Goal: Information Seeking & Learning: Learn about a topic

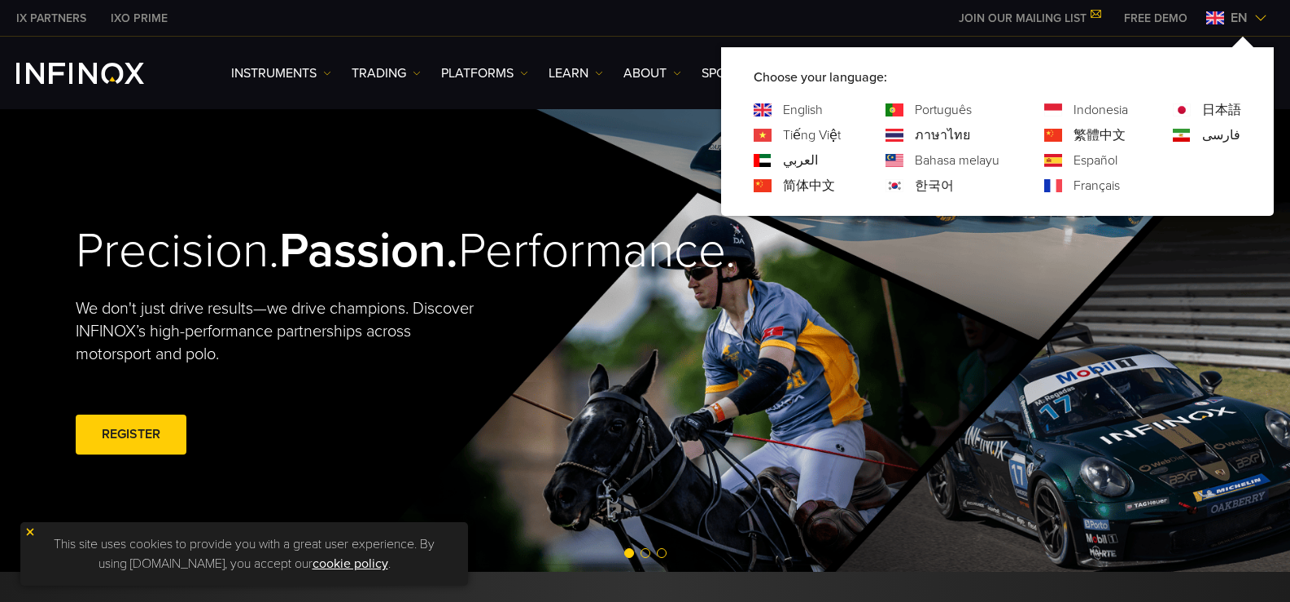
click at [1093, 160] on link "Español" at bounding box center [1096, 161] width 44 height 20
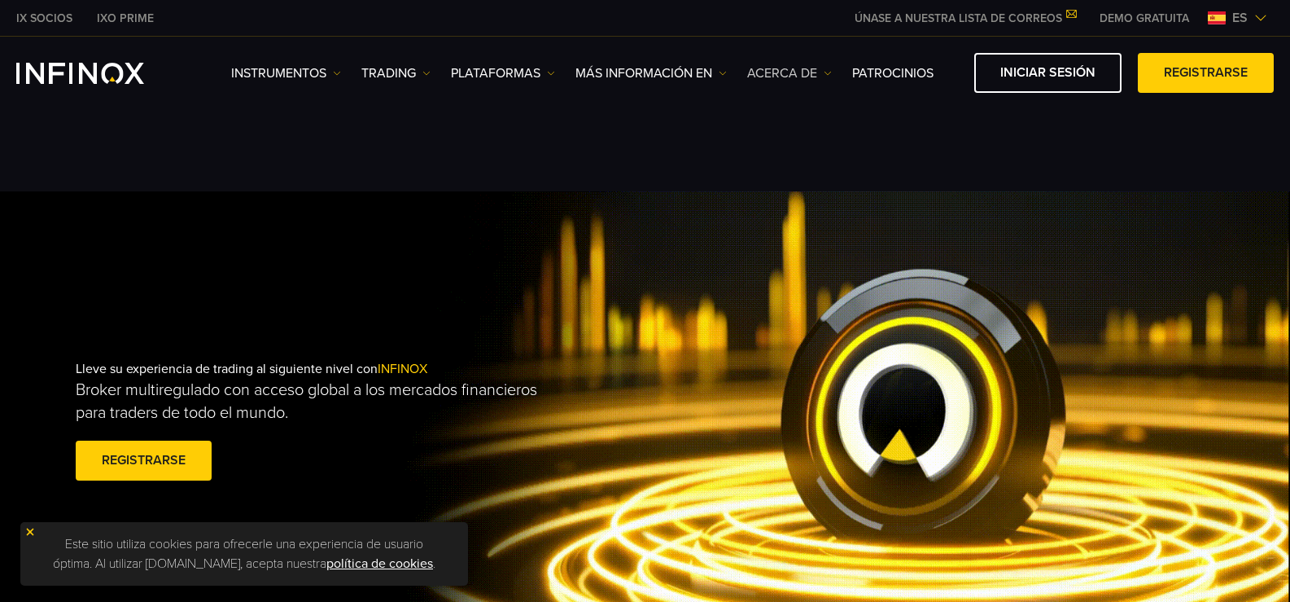
click at [829, 76] on img at bounding box center [828, 73] width 8 height 8
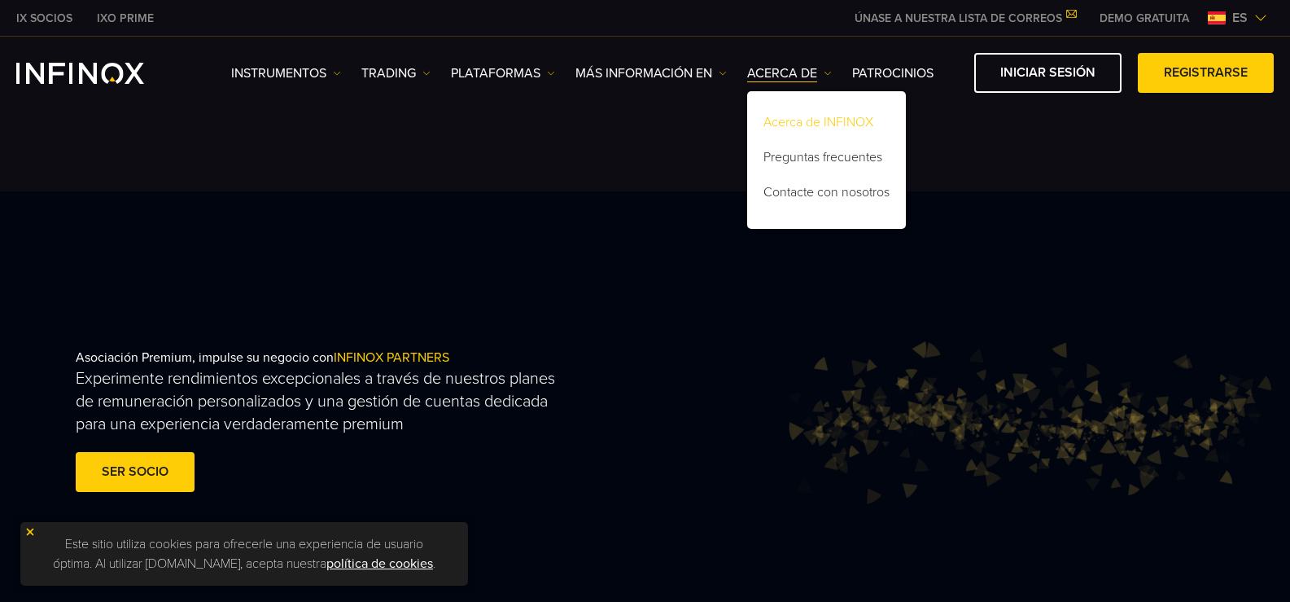
click at [835, 116] on link "Acerca de INFINOX" at bounding box center [826, 124] width 159 height 35
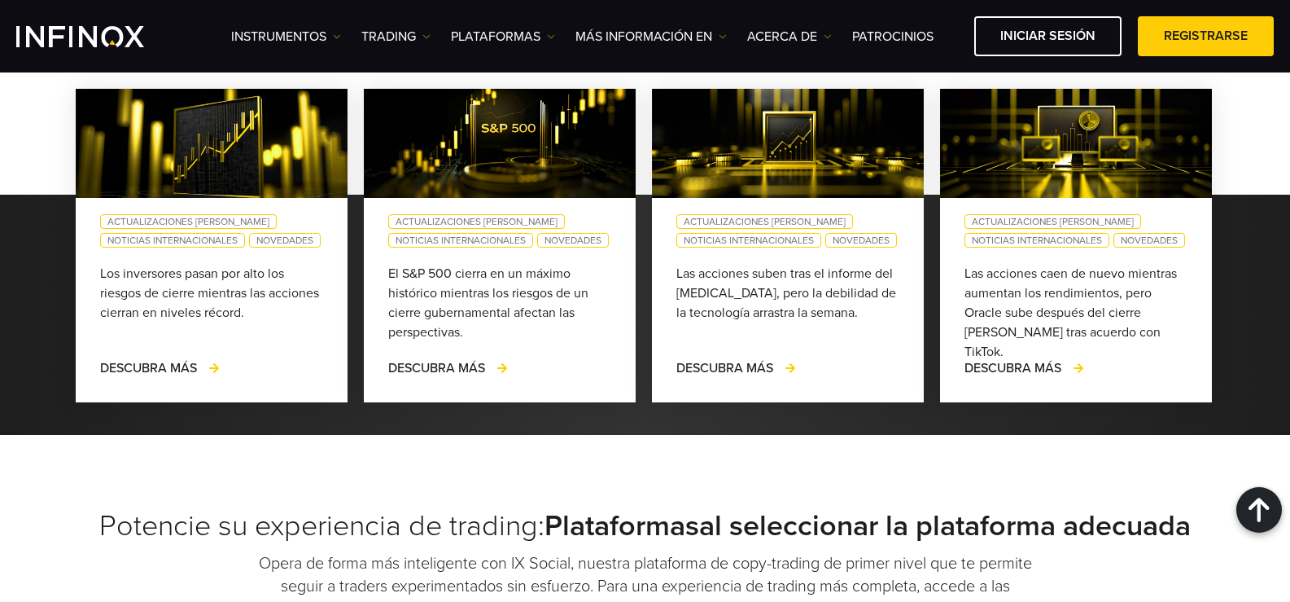
scroll to position [4396, 0]
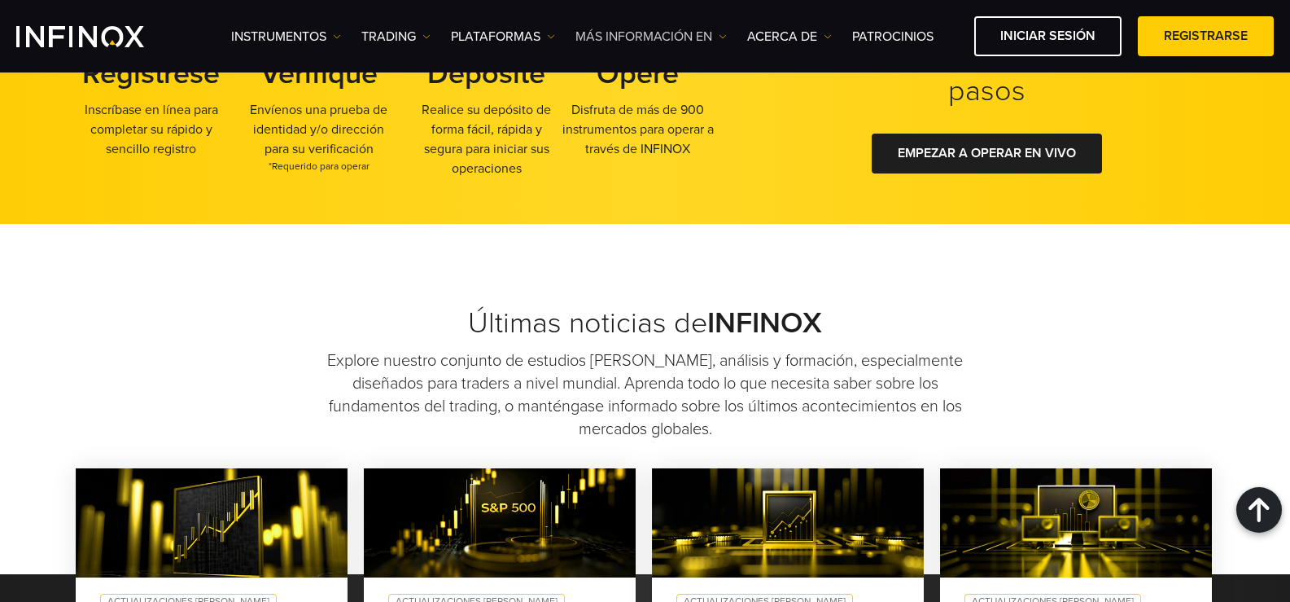
click at [723, 40] on img at bounding box center [723, 37] width 8 height 8
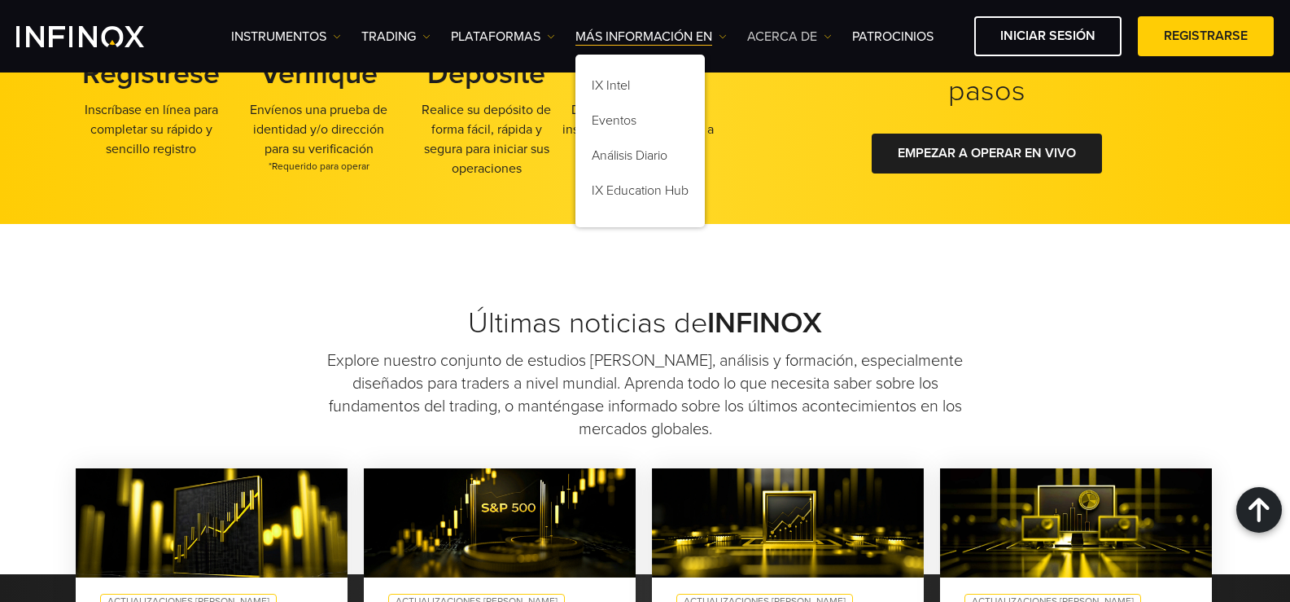
click at [829, 37] on img at bounding box center [828, 37] width 8 height 8
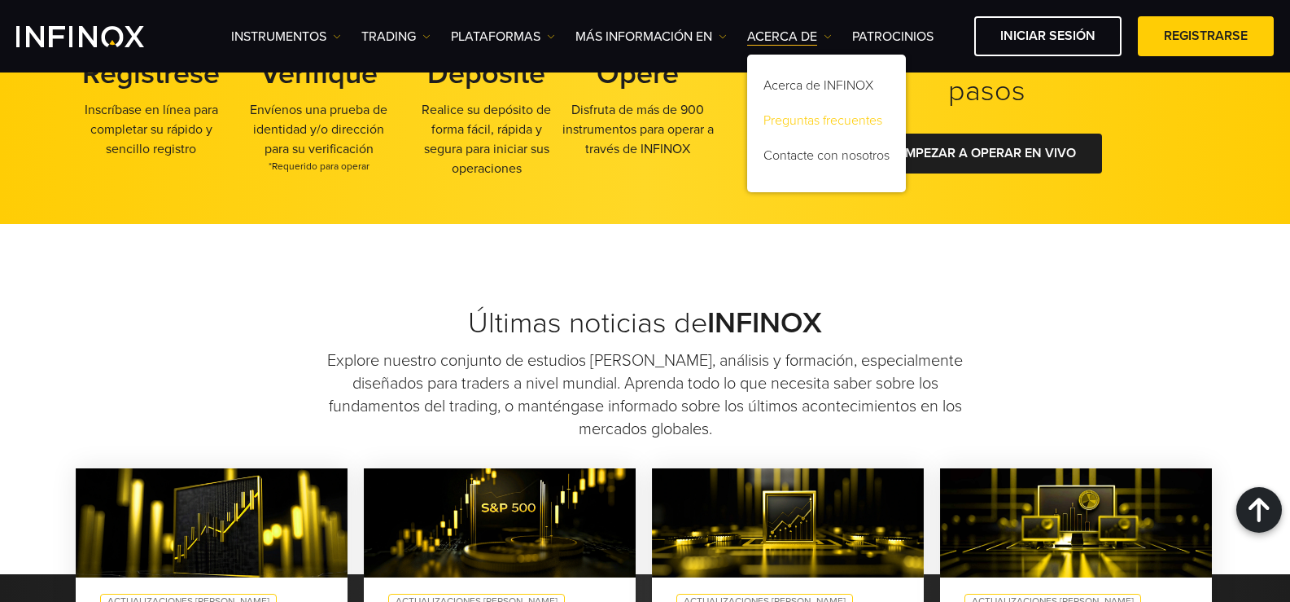
click at [831, 117] on link "Preguntas frecuentes" at bounding box center [826, 123] width 159 height 35
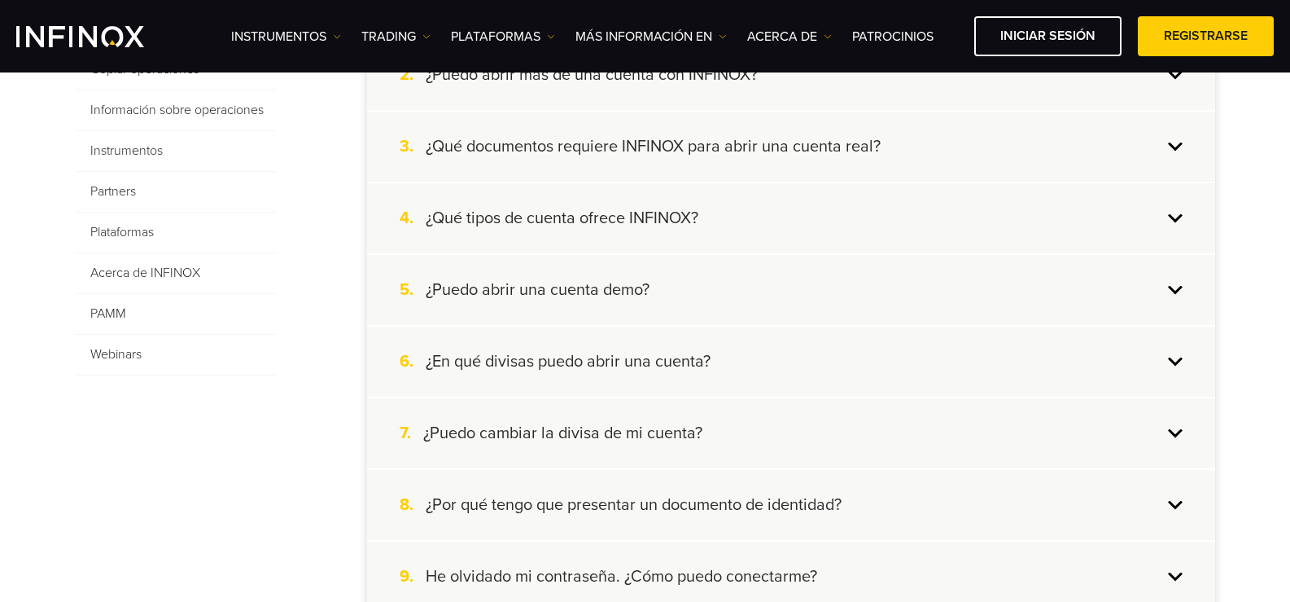
scroll to position [326, 0]
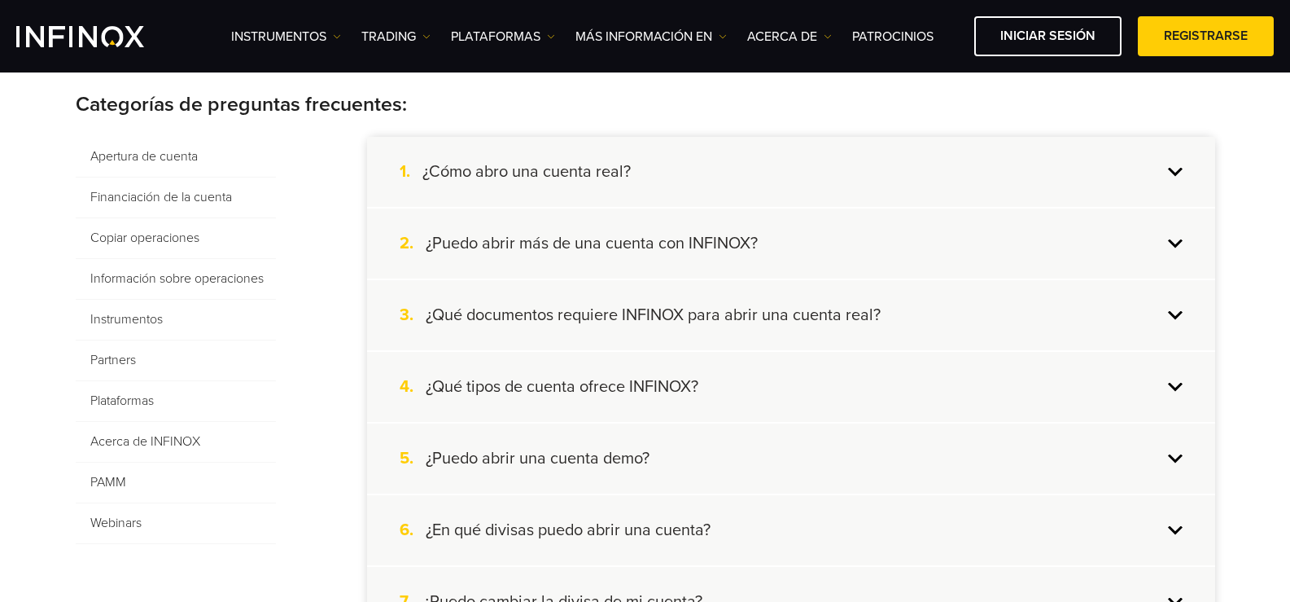
click at [167, 281] on span "Información sobre operaciones" at bounding box center [176, 279] width 200 height 41
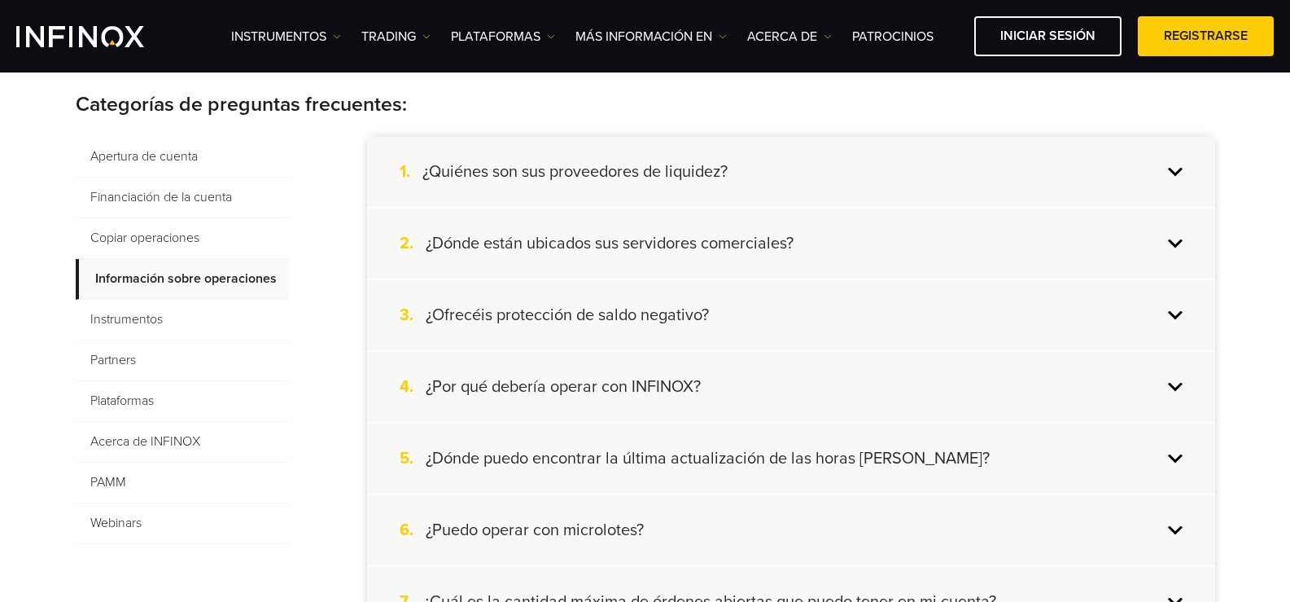
click at [142, 312] on span "Instrumentos" at bounding box center [182, 320] width 213 height 41
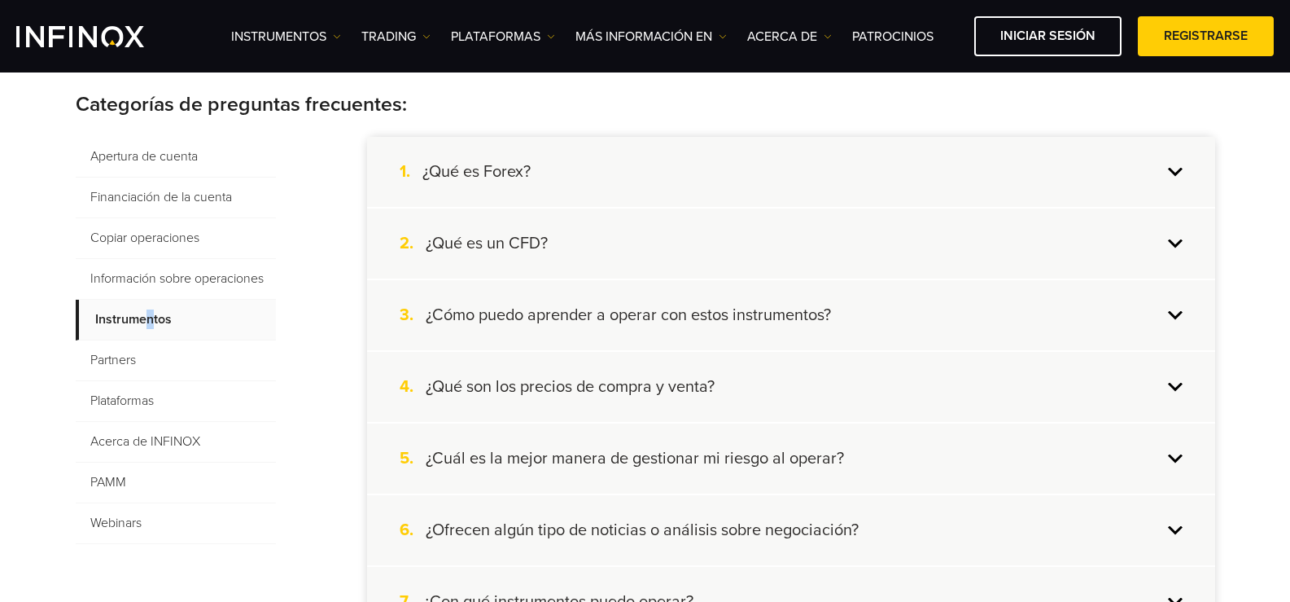
click at [1175, 167] on div "1. ¿Qué es Forex?" at bounding box center [791, 172] width 848 height 70
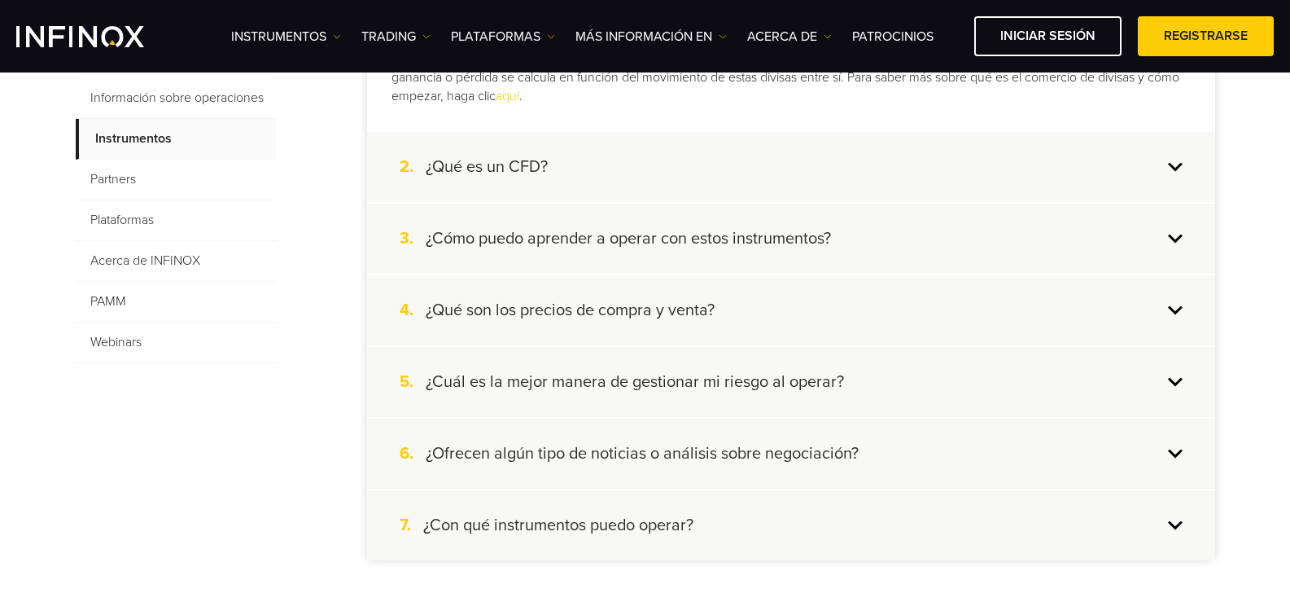
scroll to position [488, 0]
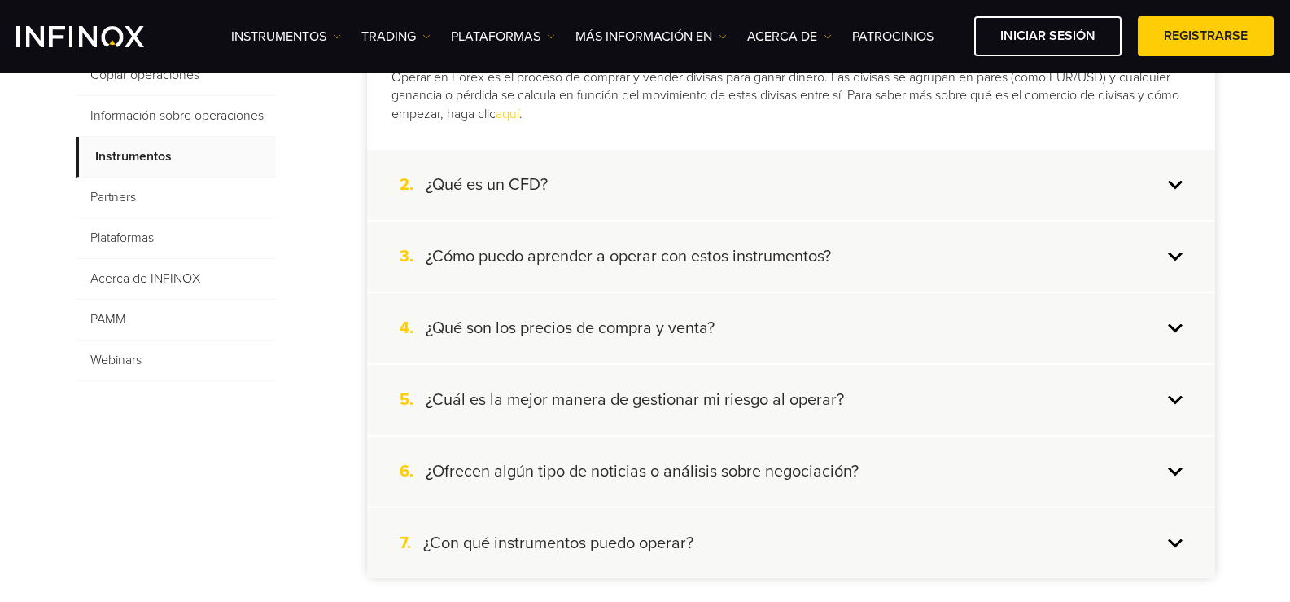
click at [127, 196] on span "Partners" at bounding box center [176, 197] width 200 height 41
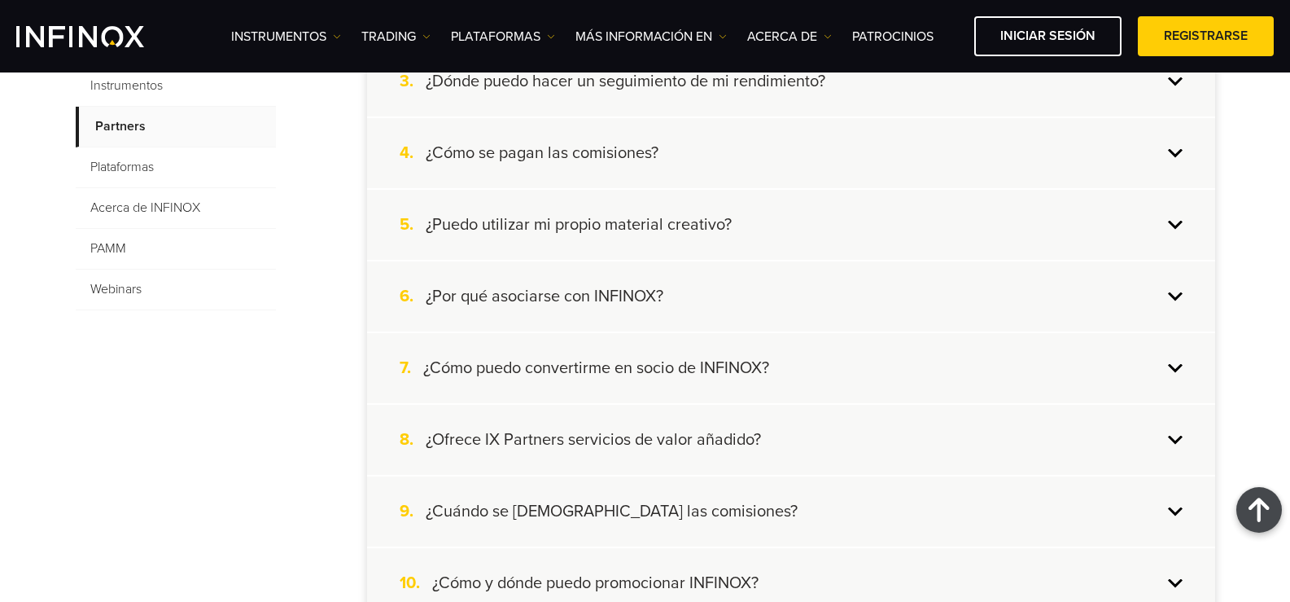
scroll to position [407, 0]
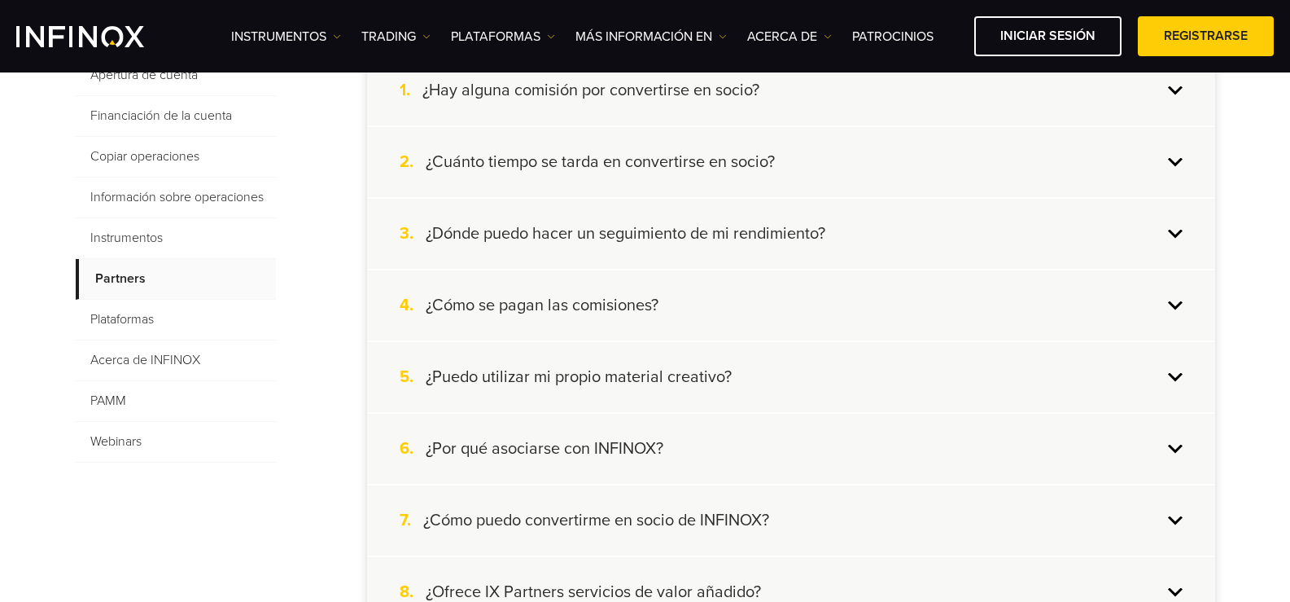
click at [138, 319] on span "Plataformas" at bounding box center [176, 320] width 200 height 41
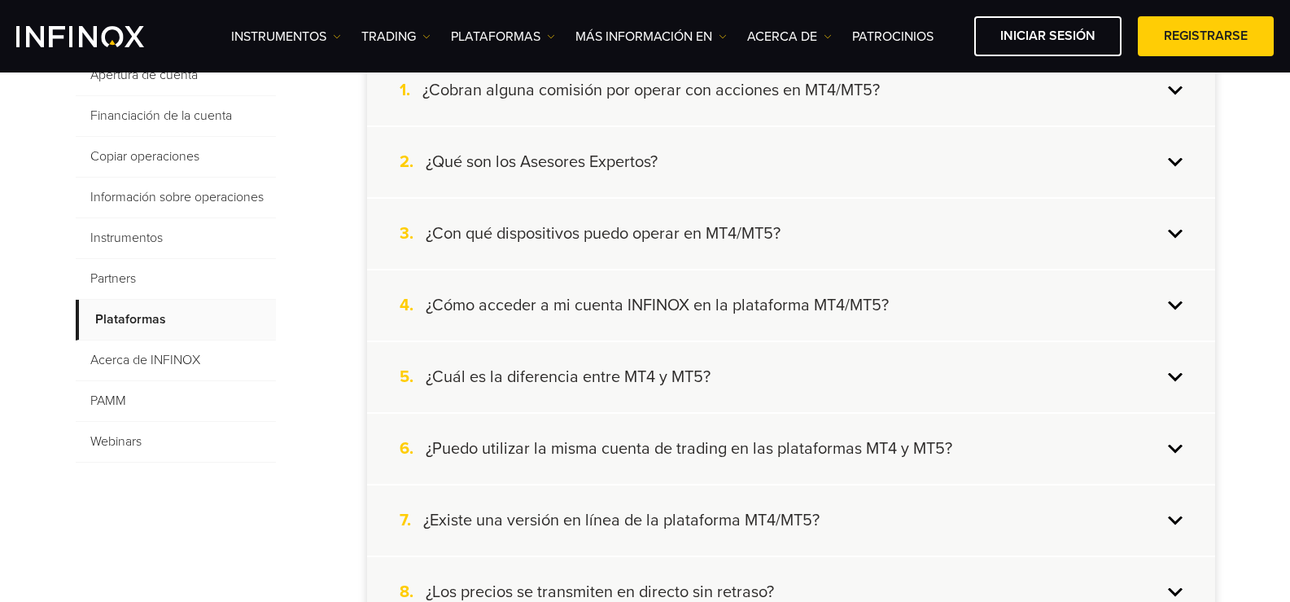
click at [127, 238] on span "Instrumentos" at bounding box center [176, 238] width 200 height 41
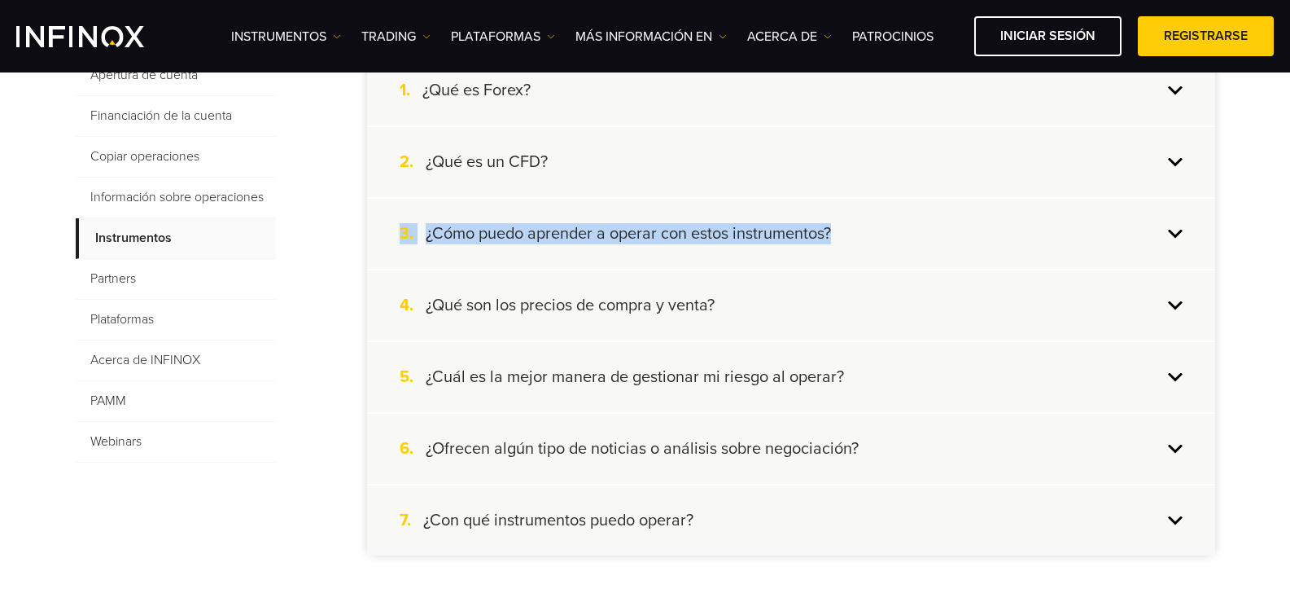
click at [1179, 233] on div "3. ¿Cómo puedo aprender a operar con estos instrumentos?" at bounding box center [791, 234] width 848 height 70
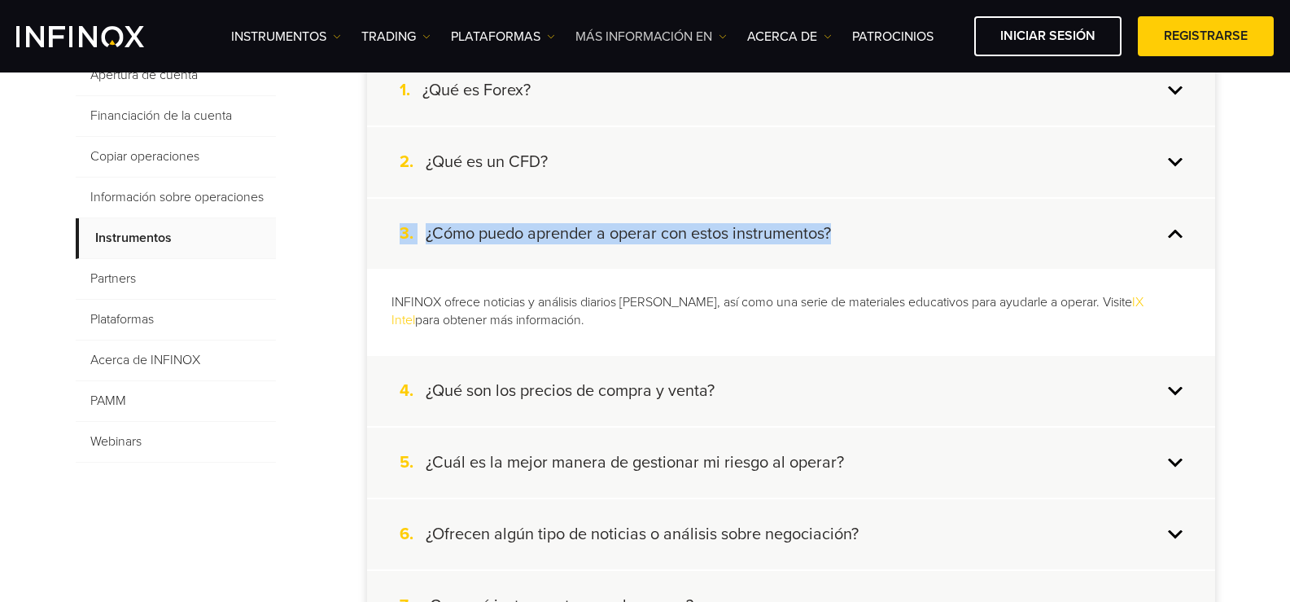
click at [725, 34] on img at bounding box center [723, 37] width 8 height 8
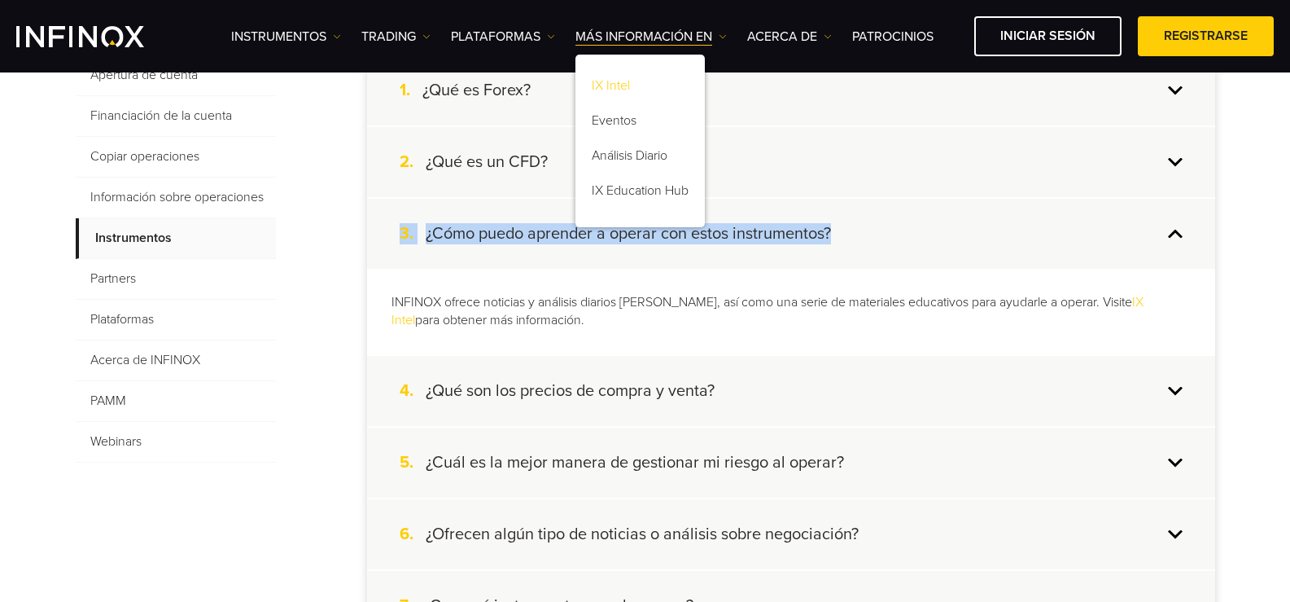
click at [620, 85] on link "IX Intel" at bounding box center [640, 88] width 129 height 35
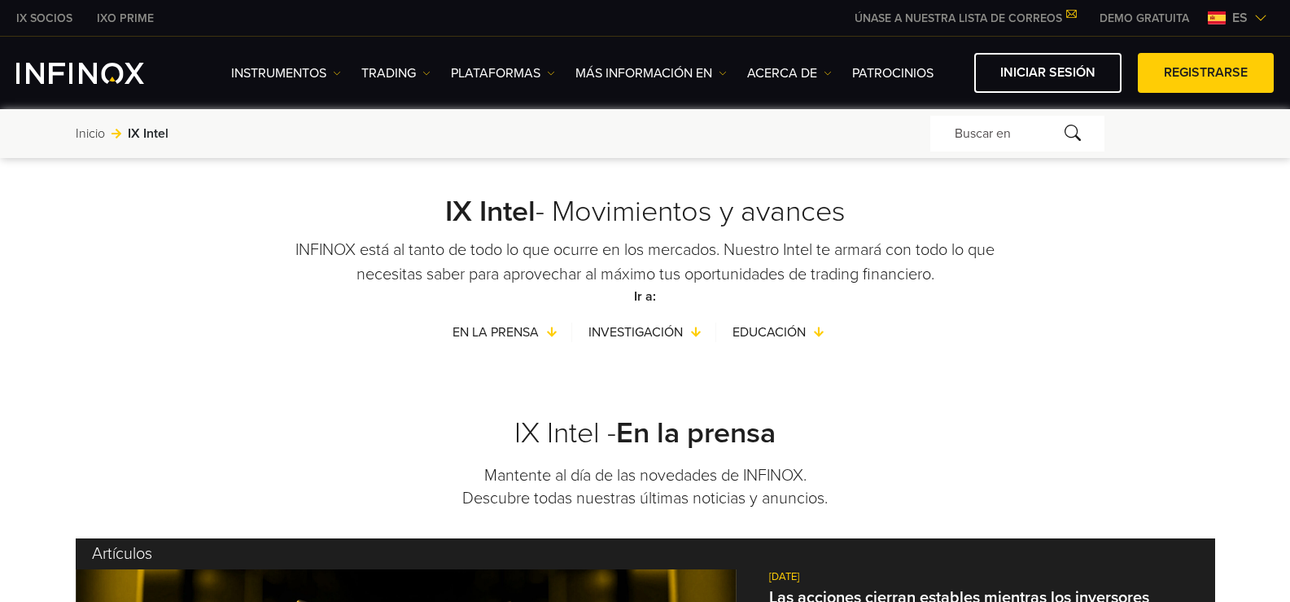
scroll to position [407, 0]
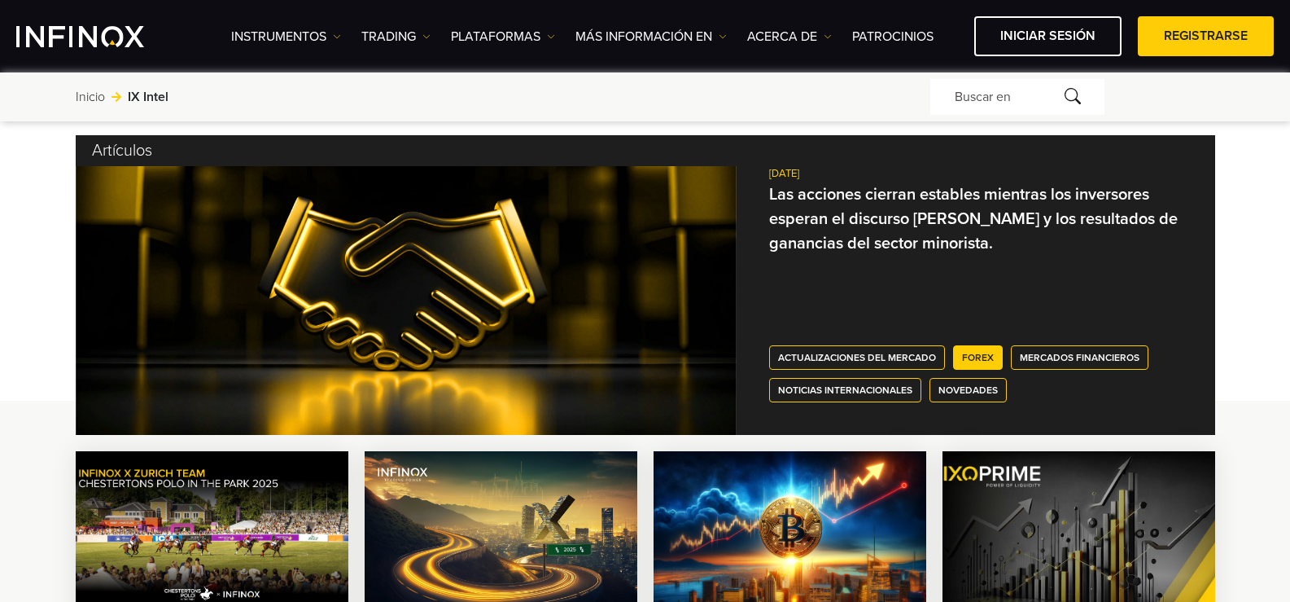
click at [977, 352] on link "FOREX" at bounding box center [978, 357] width 50 height 24
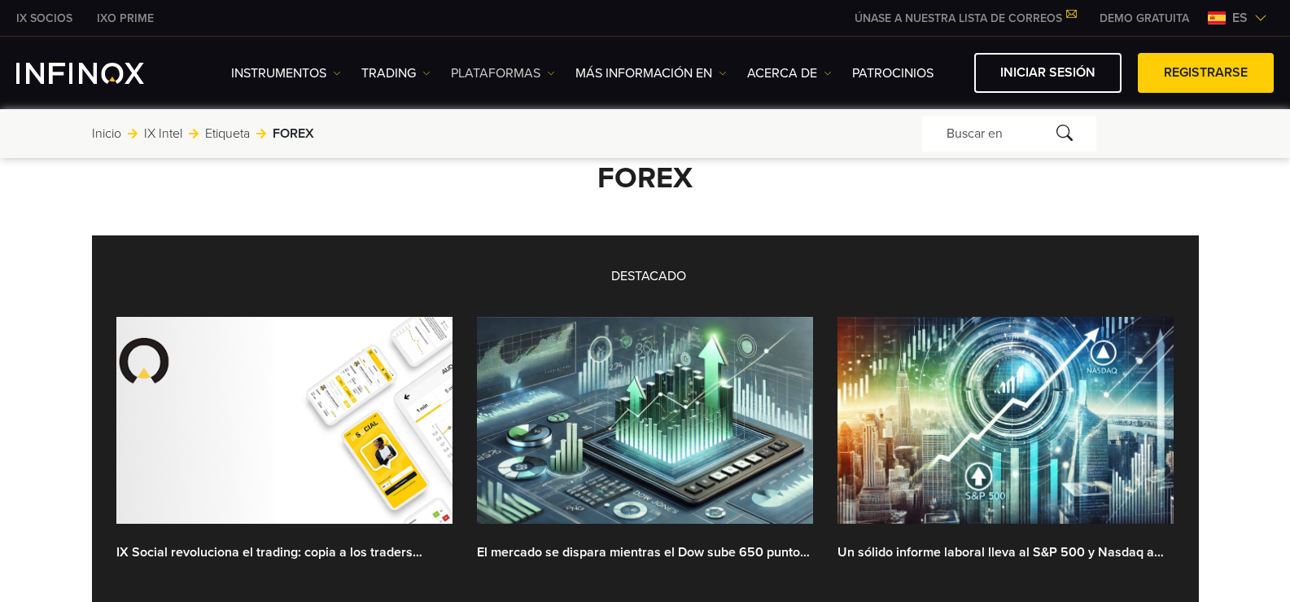
click at [550, 72] on img at bounding box center [551, 73] width 8 height 8
click at [720, 75] on img at bounding box center [723, 73] width 8 height 8
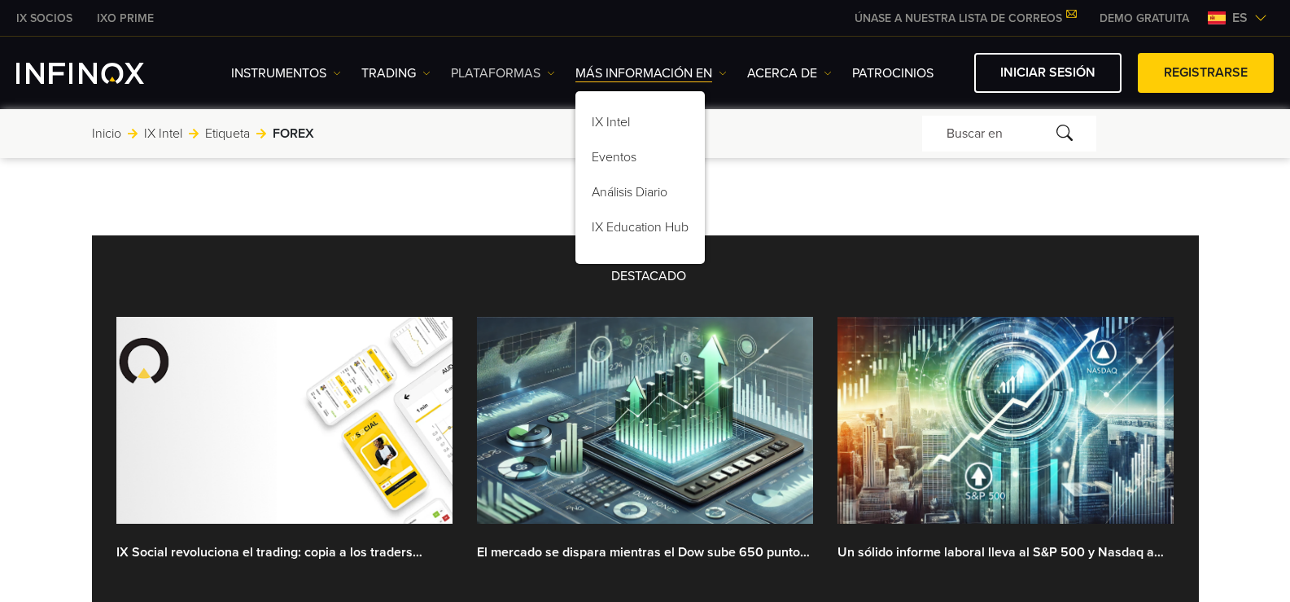
click at [552, 74] on img at bounding box center [551, 73] width 8 height 8
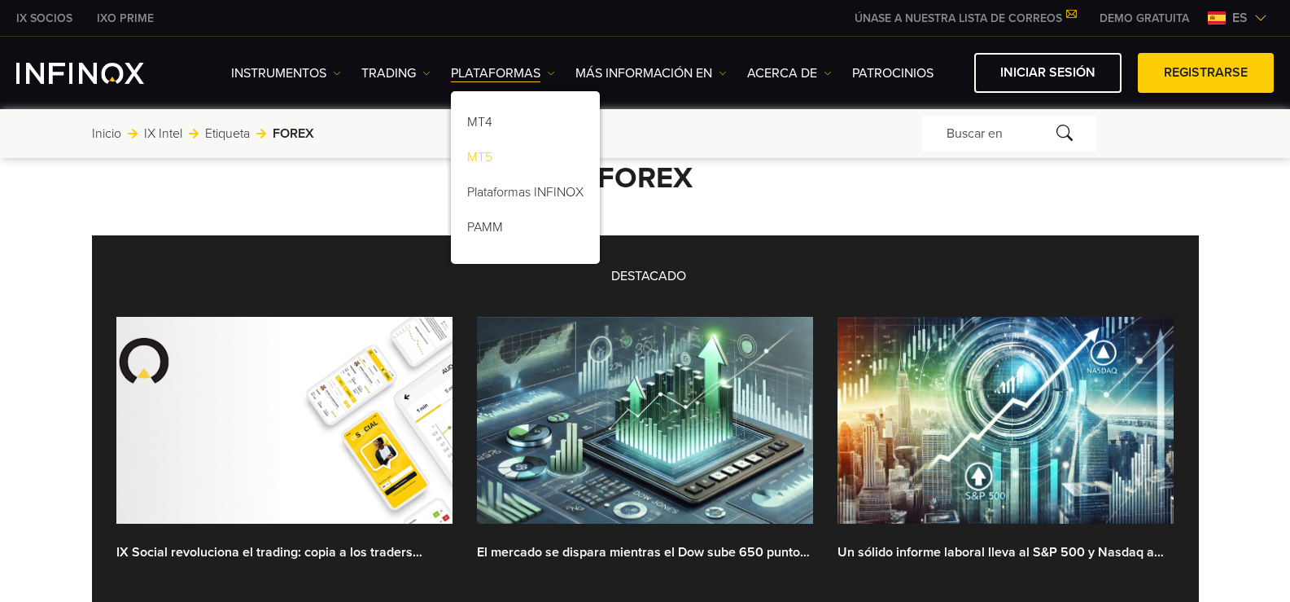
click at [491, 153] on link "MT5" at bounding box center [525, 159] width 149 height 35
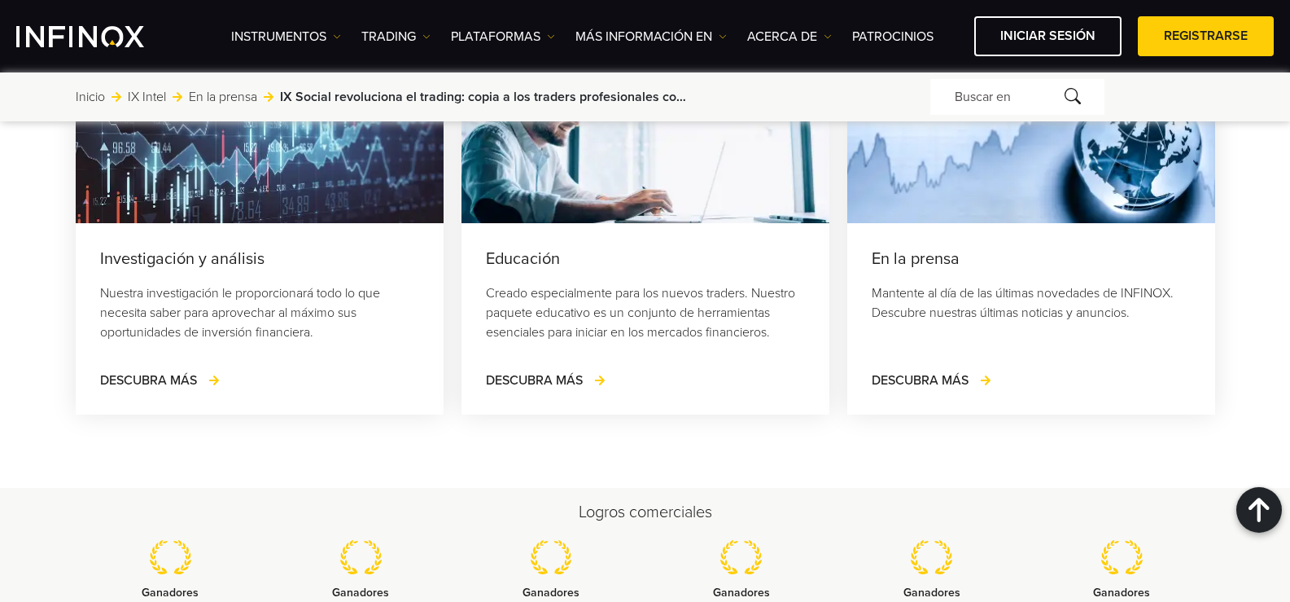
scroll to position [3012, 0]
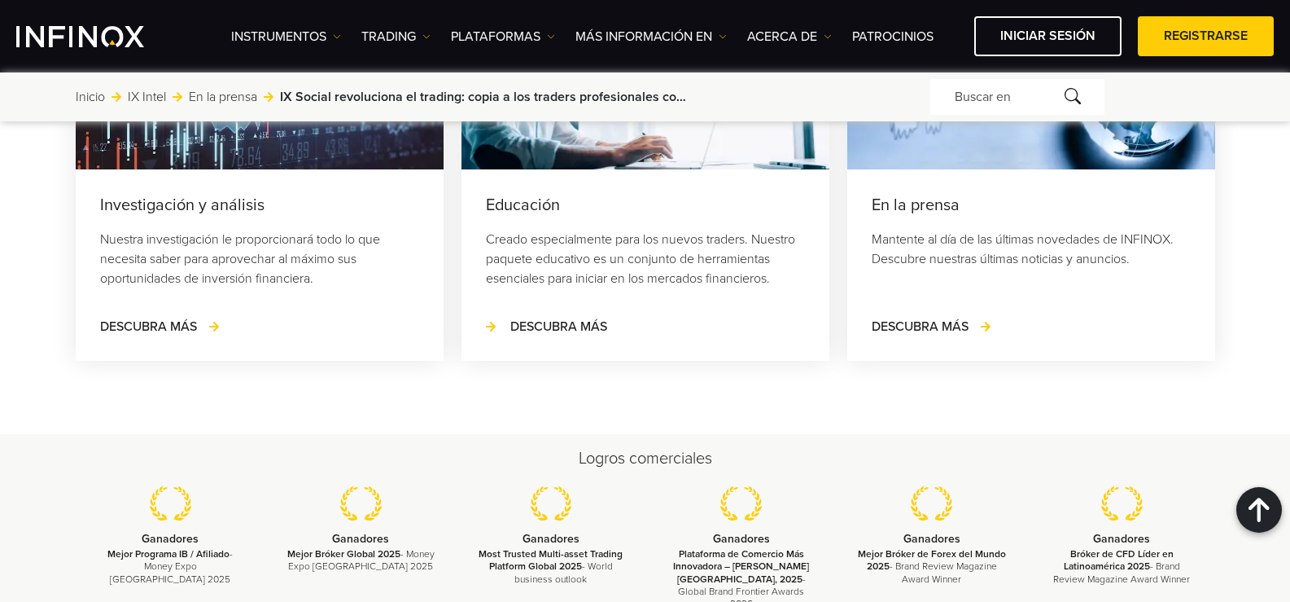
drag, startPoint x: 554, startPoint y: 418, endPoint x: 512, endPoint y: 420, distance: 41.6
click at [525, 335] on span "DESCUBRA MÁS" at bounding box center [558, 326] width 97 height 16
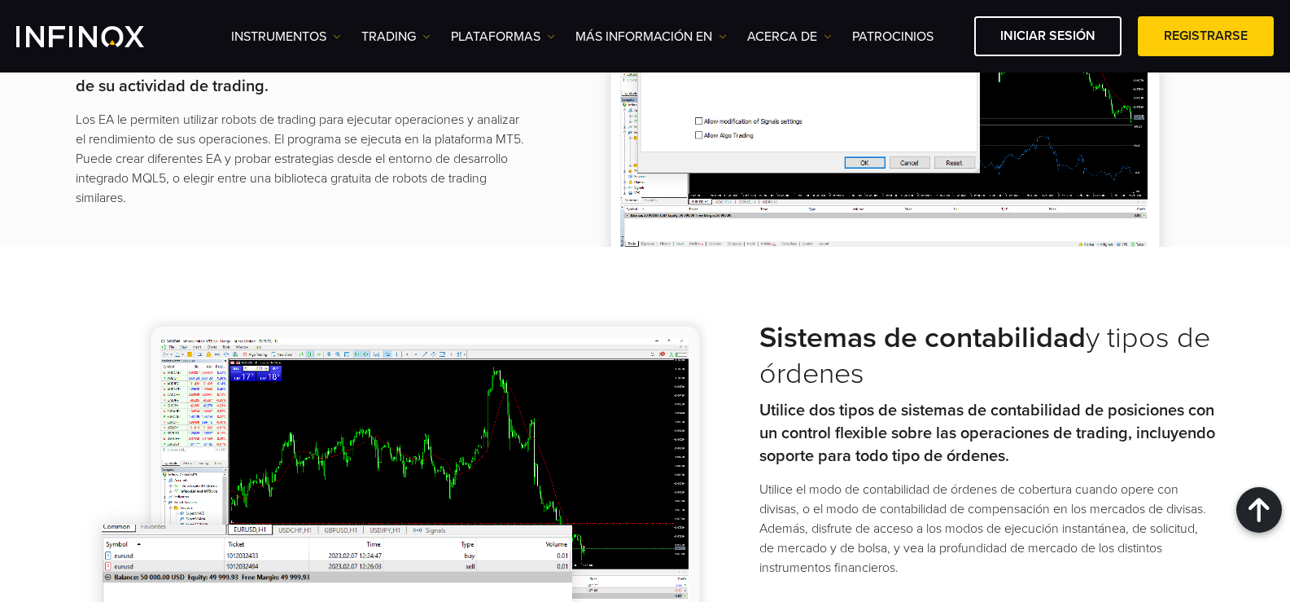
scroll to position [2563, 0]
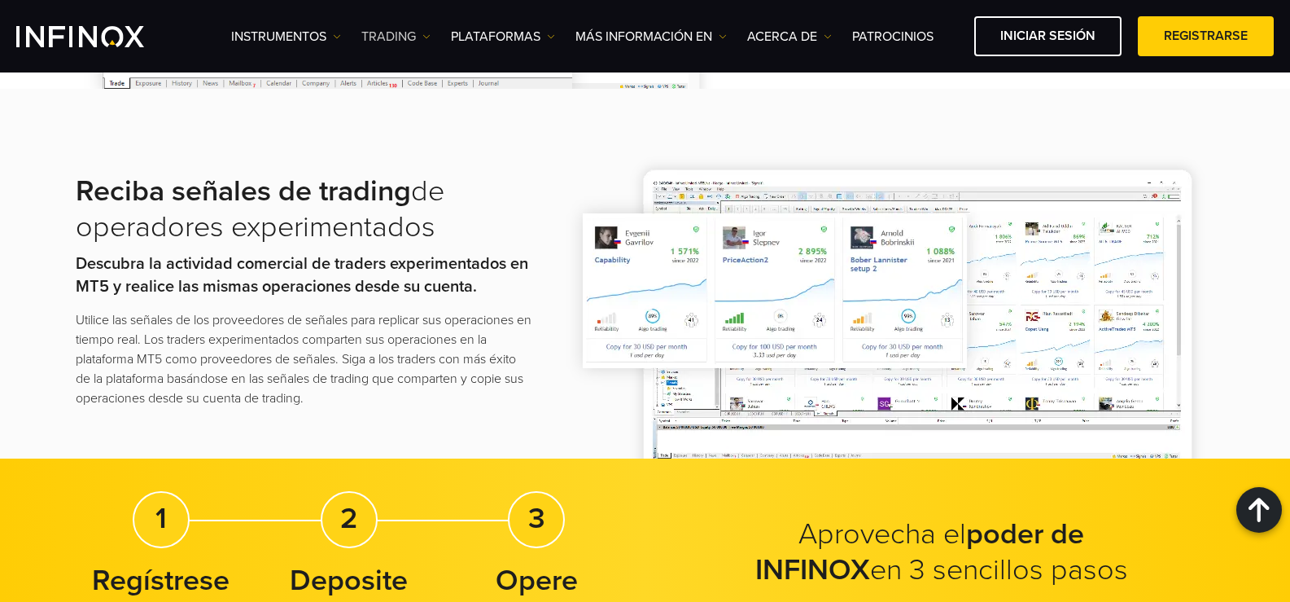
click at [425, 38] on img at bounding box center [427, 37] width 8 height 8
click at [337, 39] on img at bounding box center [337, 37] width 8 height 8
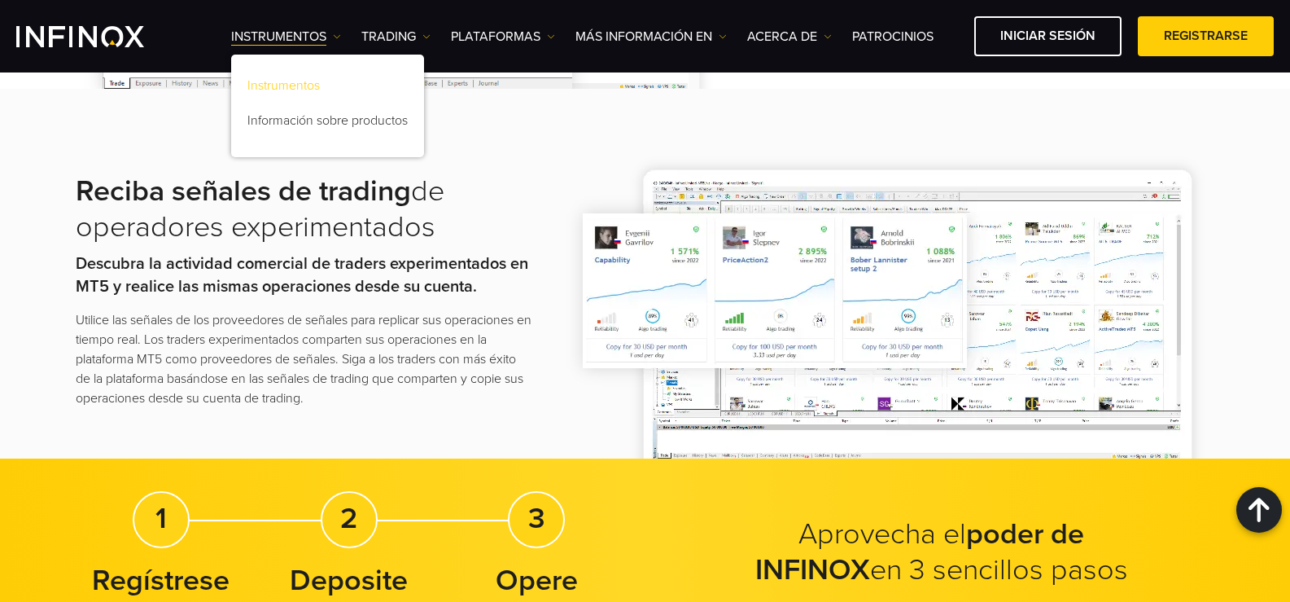
click at [303, 81] on link "Instrumentos" at bounding box center [327, 88] width 193 height 35
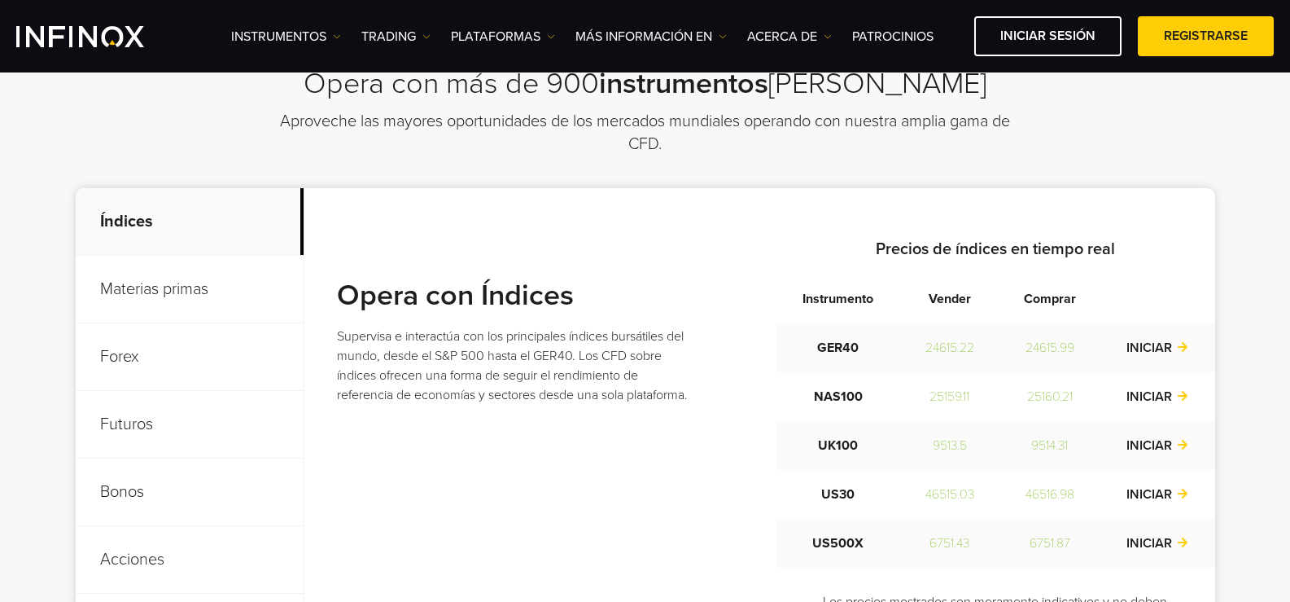
scroll to position [570, 0]
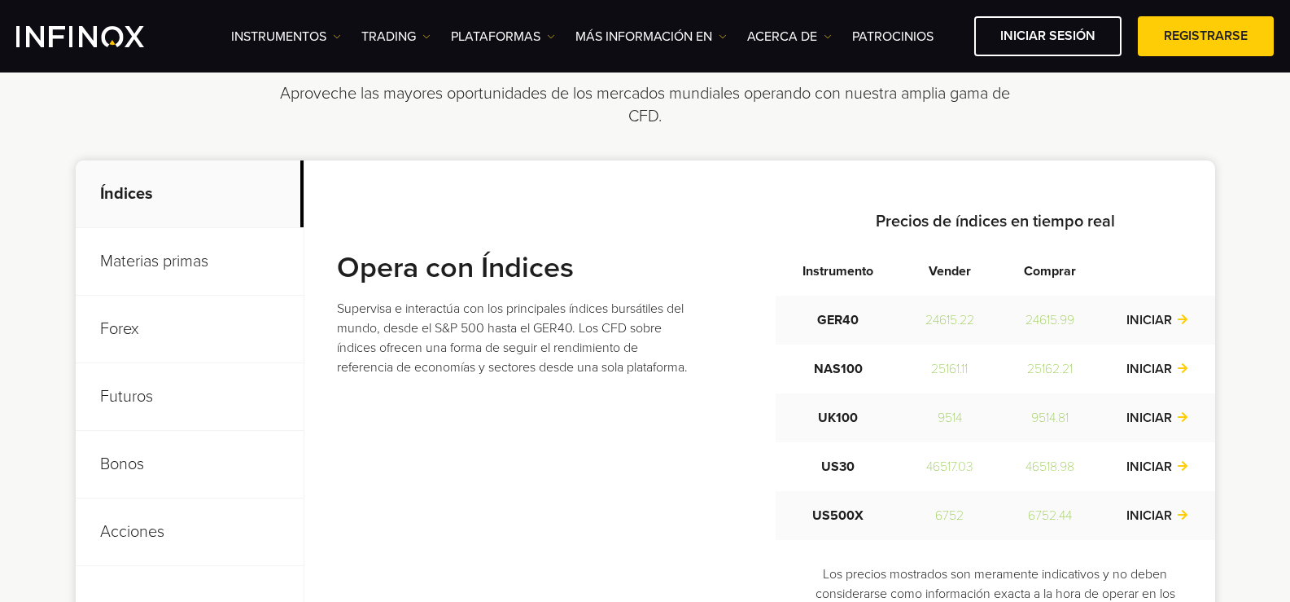
click at [164, 333] on p "Forex" at bounding box center [190, 330] width 228 height 68
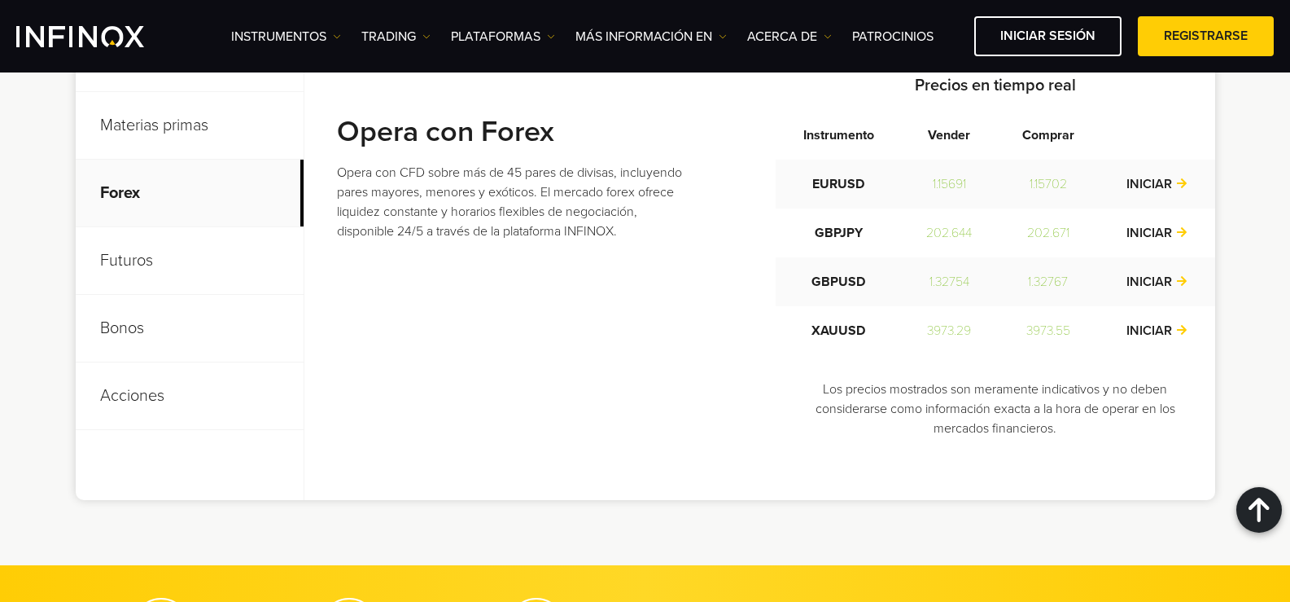
scroll to position [733, 0]
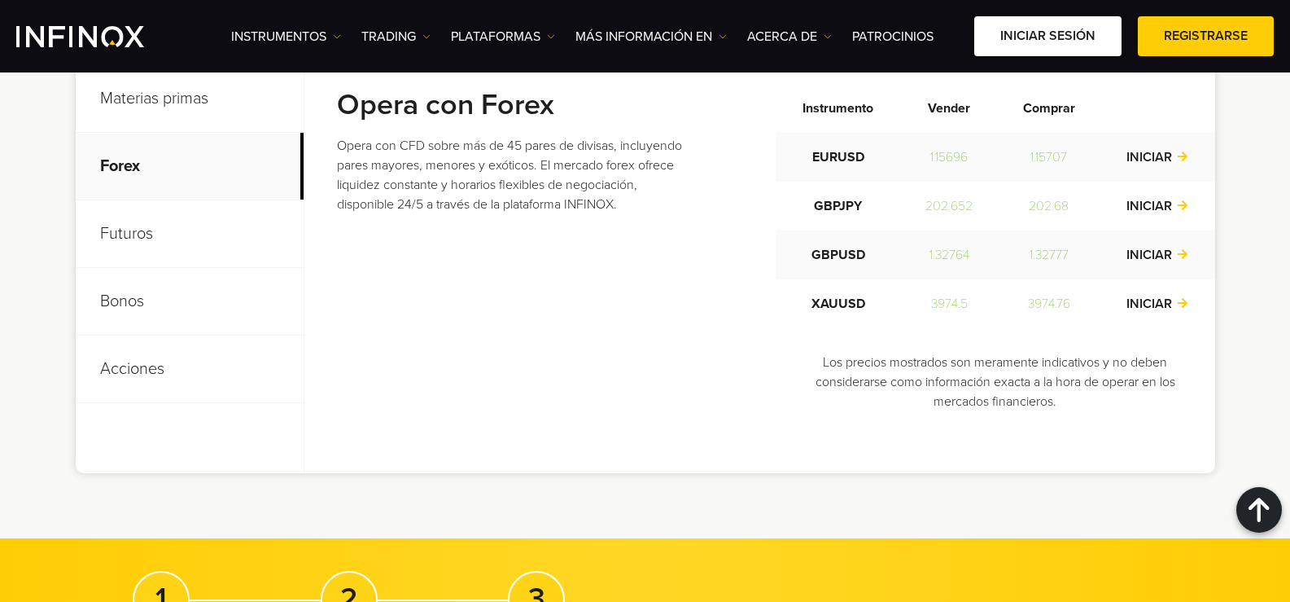
click at [1062, 25] on link "Iniciar sesión" at bounding box center [1048, 36] width 147 height 40
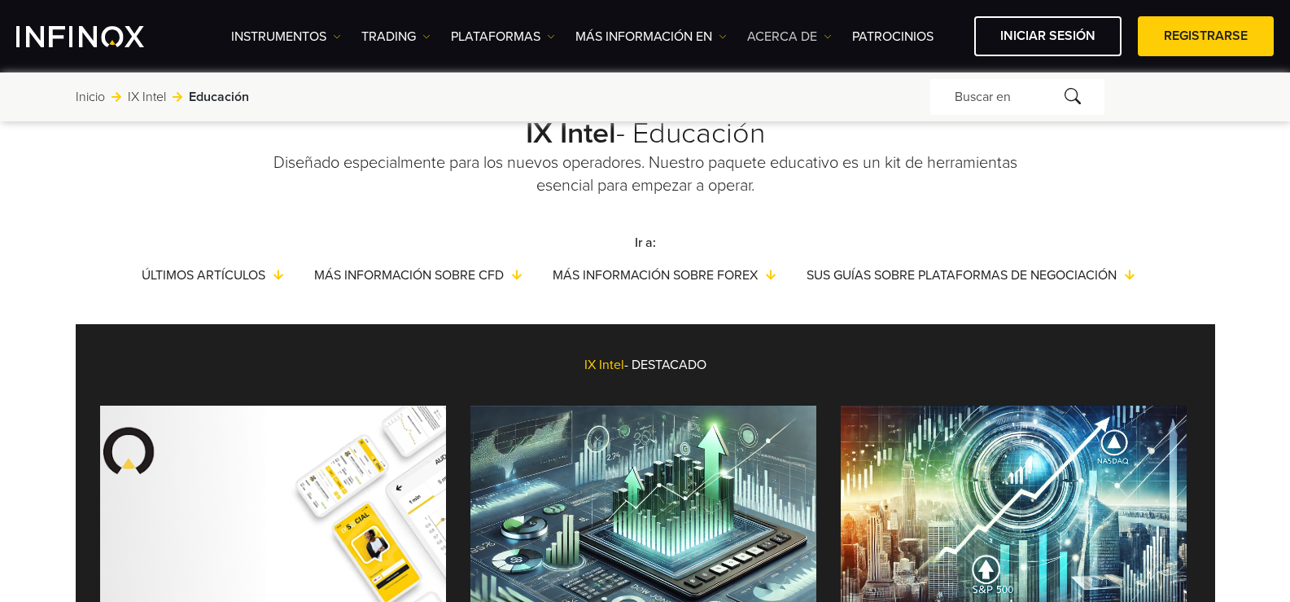
click at [828, 35] on img at bounding box center [828, 37] width 8 height 8
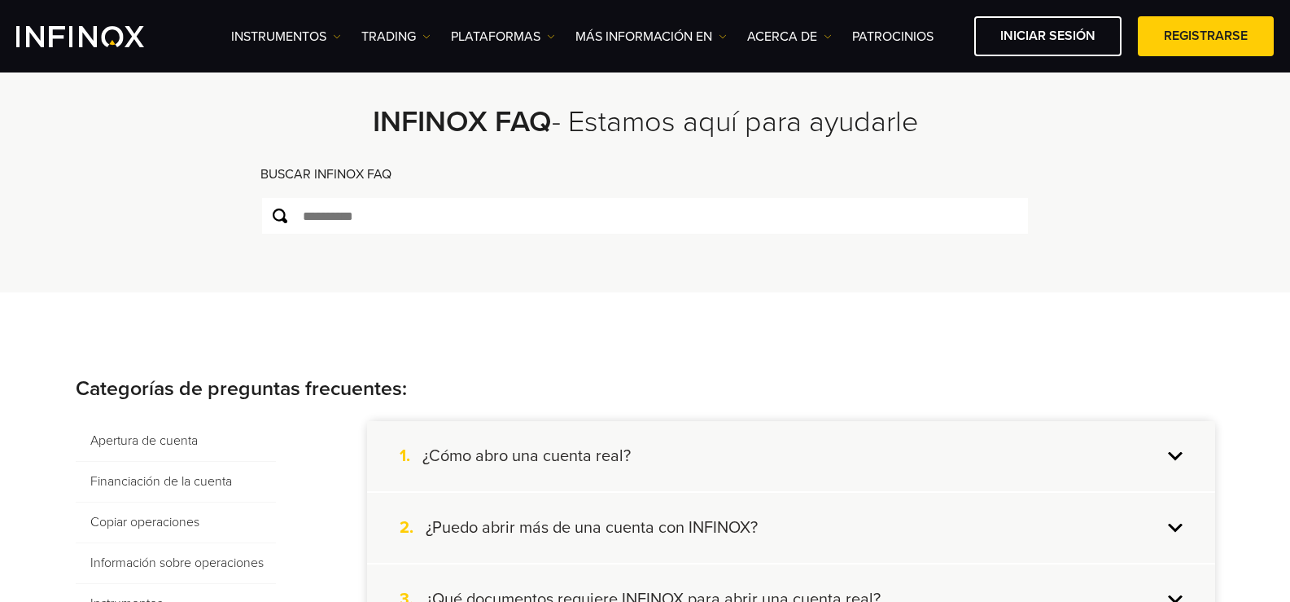
scroll to position [81, 0]
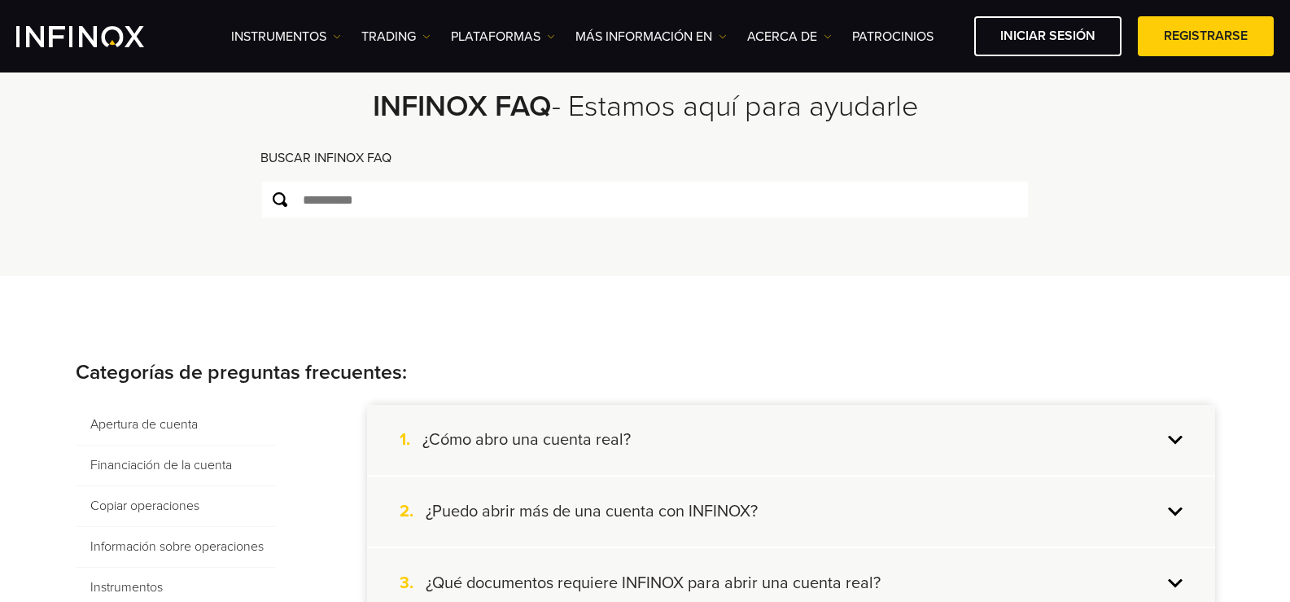
click at [201, 421] on span "Apertura de cuenta" at bounding box center [176, 425] width 200 height 41
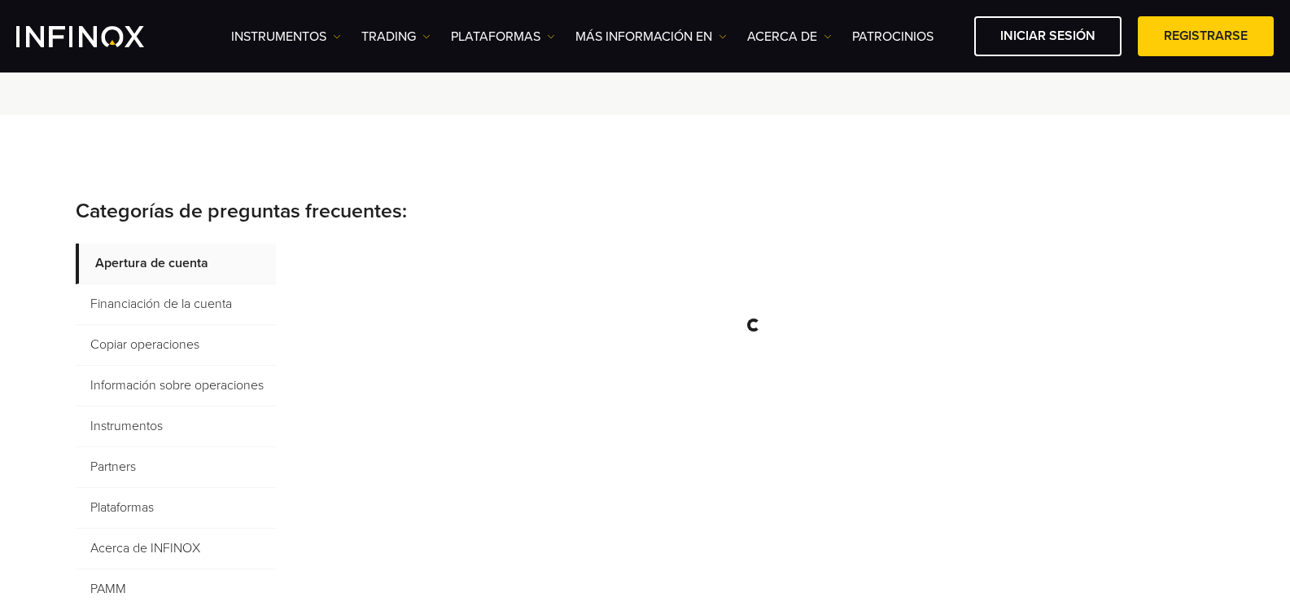
scroll to position [326, 0]
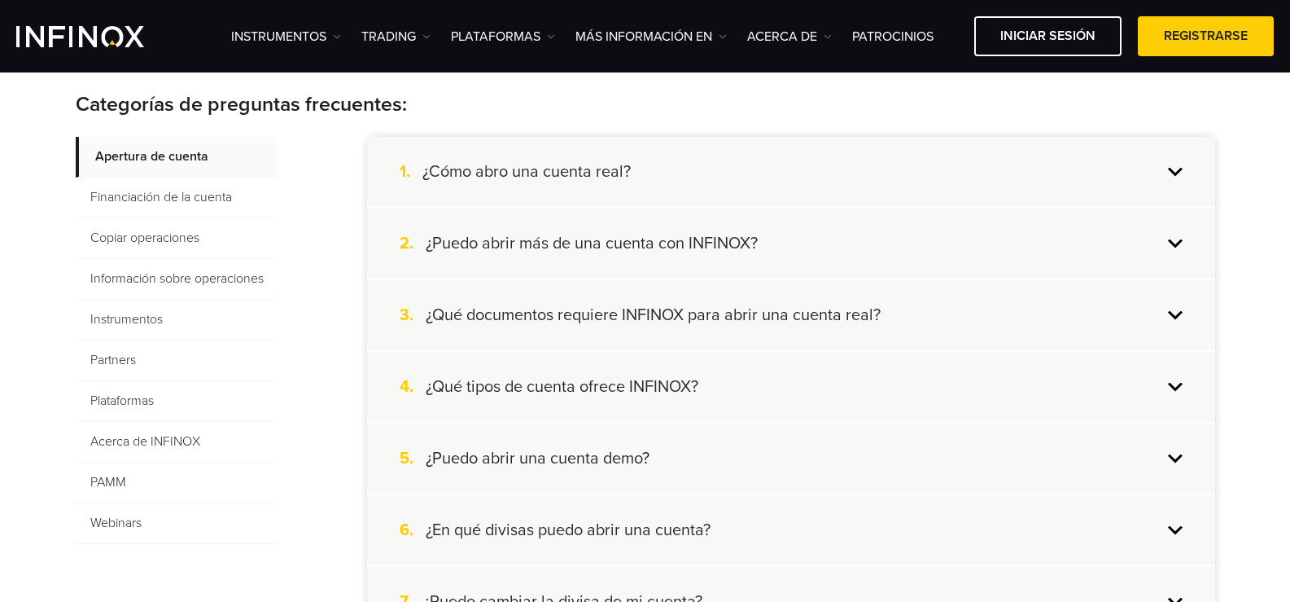
click at [628, 313] on h4 "¿Qué documentos requiere INFINOX para abrir una cuenta real?" at bounding box center [653, 314] width 455 height 21
